Goal: Transaction & Acquisition: Purchase product/service

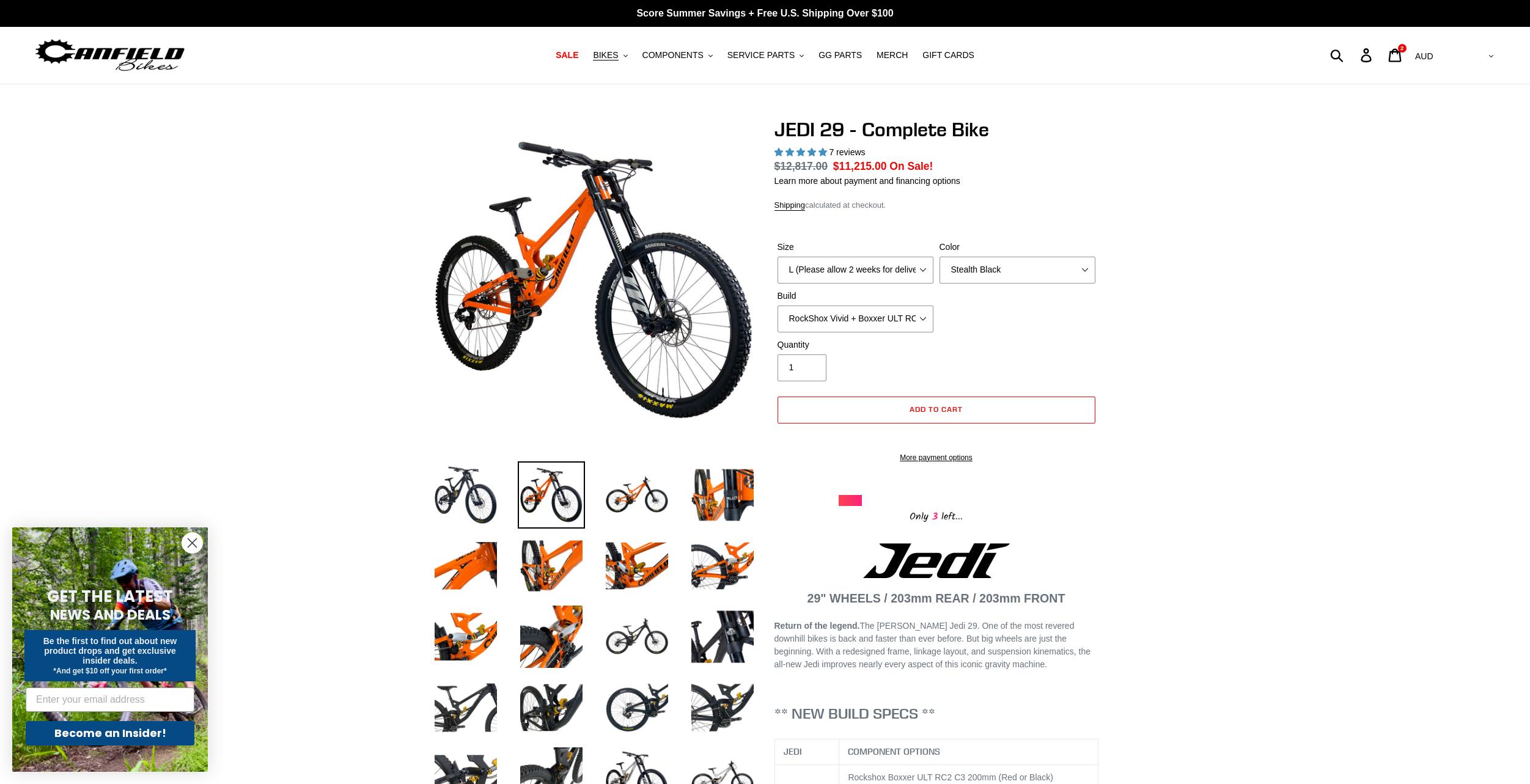
select select "L (Please allow 2 weeks for delivery)"
select select "Stealth Black"
select select "EXT [PERSON_NAME] V3 + EXT Vaia 200 + SRAM XO"
select select "highest-rating"
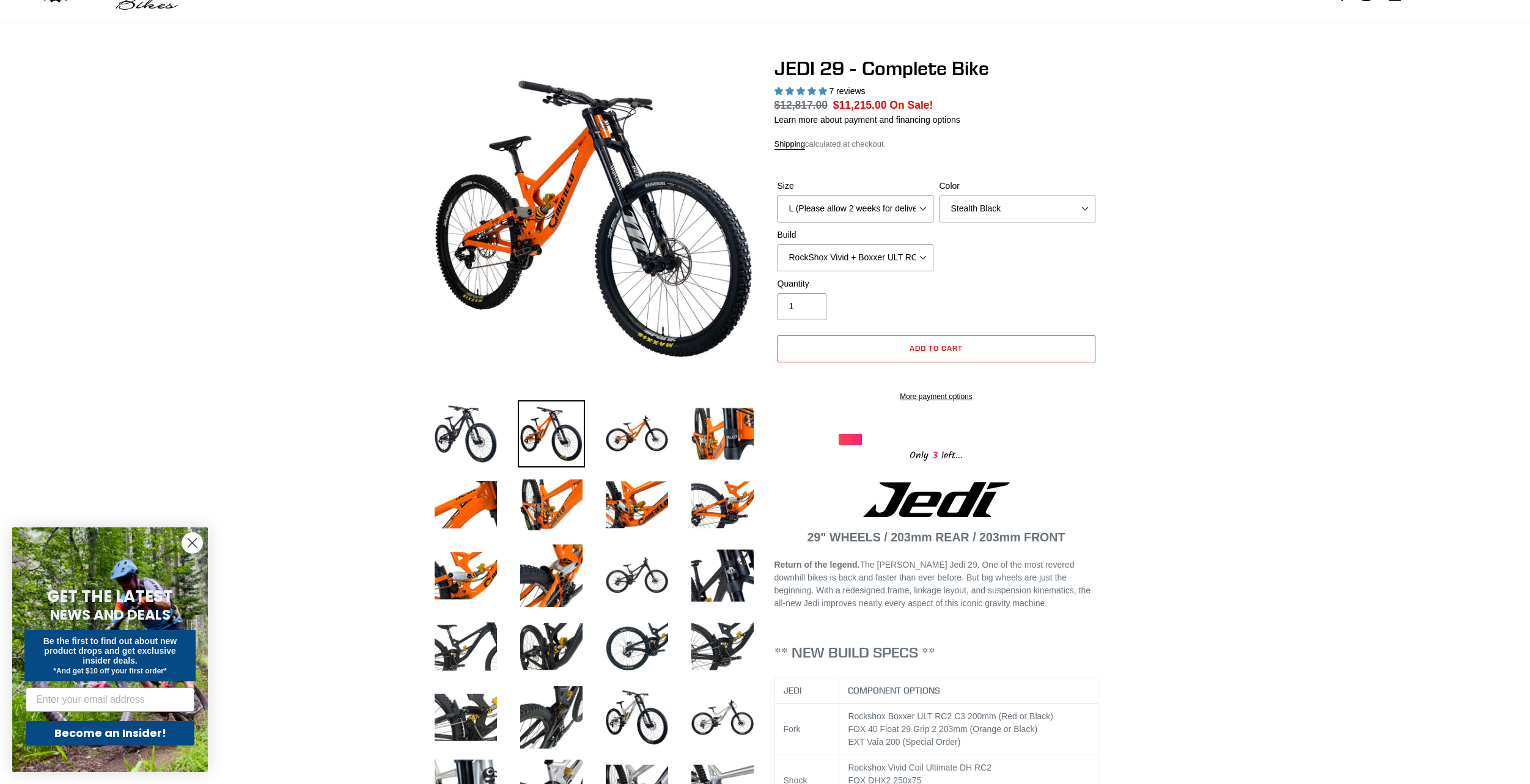
click at [885, 218] on select "M (Please allow 2 weeks for delivery) L (Please allow 2 weeks for delivery) XL …" at bounding box center [855, 209] width 156 height 27
click at [777, 196] on select "M (Please allow 2 weeks for delivery) L (Please allow 2 weeks for delivery) XL …" at bounding box center [855, 209] width 156 height 27
click at [960, 196] on select "Orange Stealth Black Raw" at bounding box center [1017, 209] width 156 height 27
click at [852, 265] on select "RockShox Vivid + Boxxer ULT RC2 C3 200 + SRAM XO RockShox Vivid + Boxxer ULT RC…" at bounding box center [855, 257] width 156 height 27
click at [865, 205] on select "M (Please allow 2 weeks for delivery) L (Please allow 2 weeks for delivery) XL …" at bounding box center [855, 209] width 156 height 27
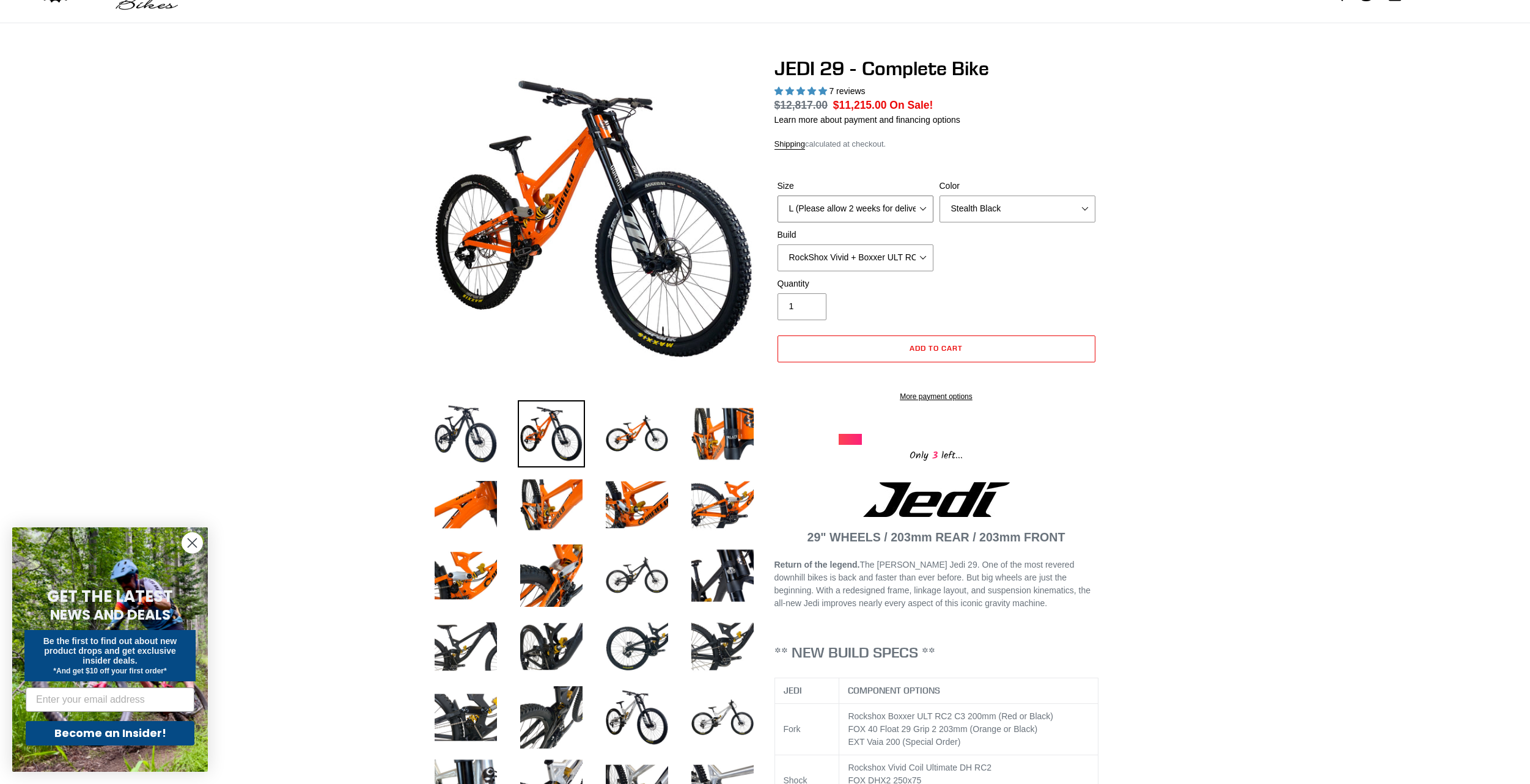
select select "M (Please allow 2 weeks for delivery)"
click at [777, 196] on select "M (Please allow 2 weeks for delivery) L (Please allow 2 weeks for delivery) XL …" at bounding box center [855, 209] width 156 height 27
click at [852, 260] on select "RockShox Vivid + Boxxer ULT RC2 C3 200 + SRAM XO RockShox Vivid + Boxxer ULT RC…" at bounding box center [855, 257] width 156 height 27
select select "Fox DHX2 + Fox 40 Float Grip 2 203 + Shimano"
click at [777, 244] on select "RockShox Vivid + Boxxer ULT RC2 C3 200 + SRAM XO RockShox Vivid + Boxxer ULT RC…" at bounding box center [855, 257] width 156 height 27
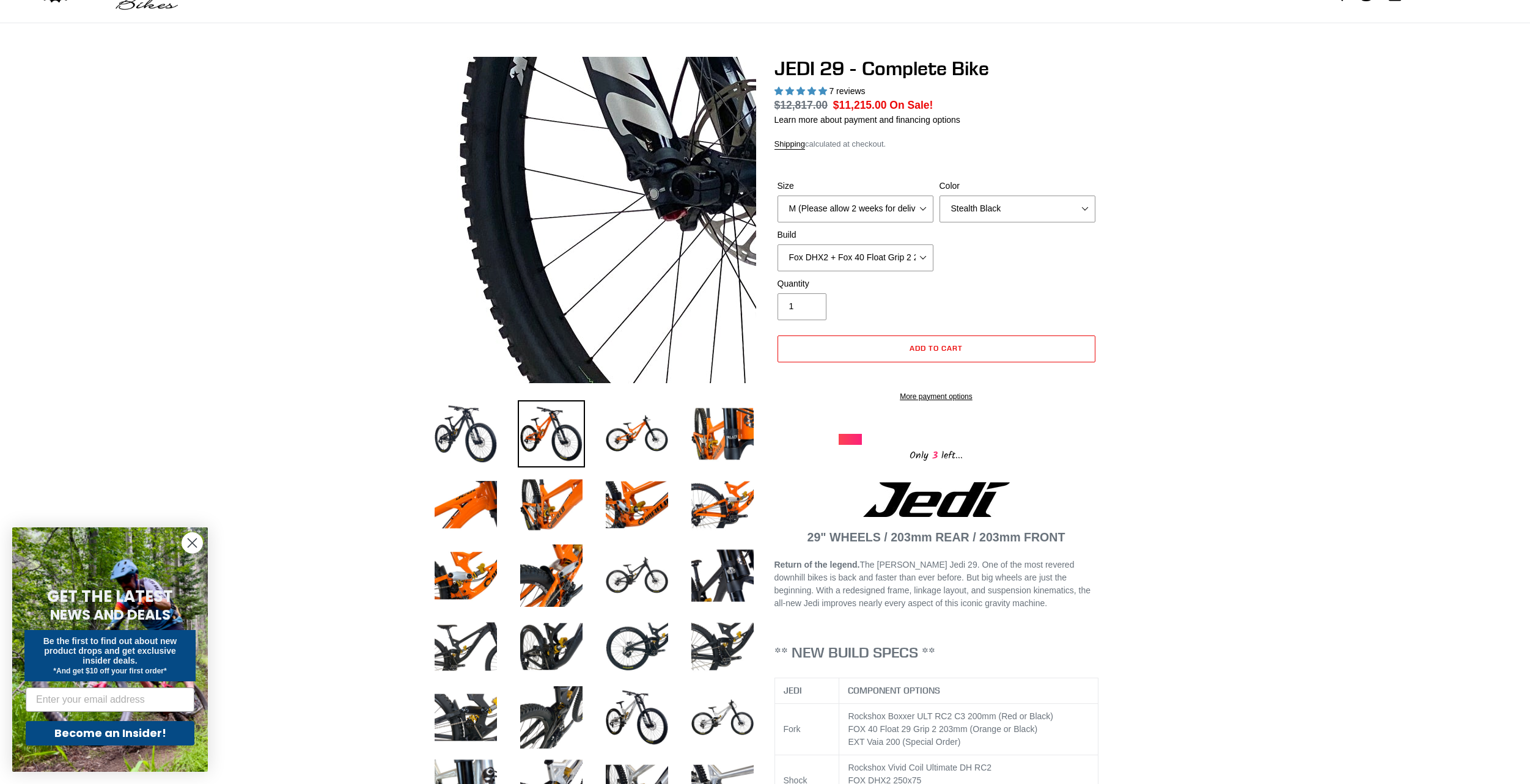
drag, startPoint x: 650, startPoint y: 250, endPoint x: 674, endPoint y: 273, distance: 33.2
